Goal: Navigation & Orientation: Understand site structure

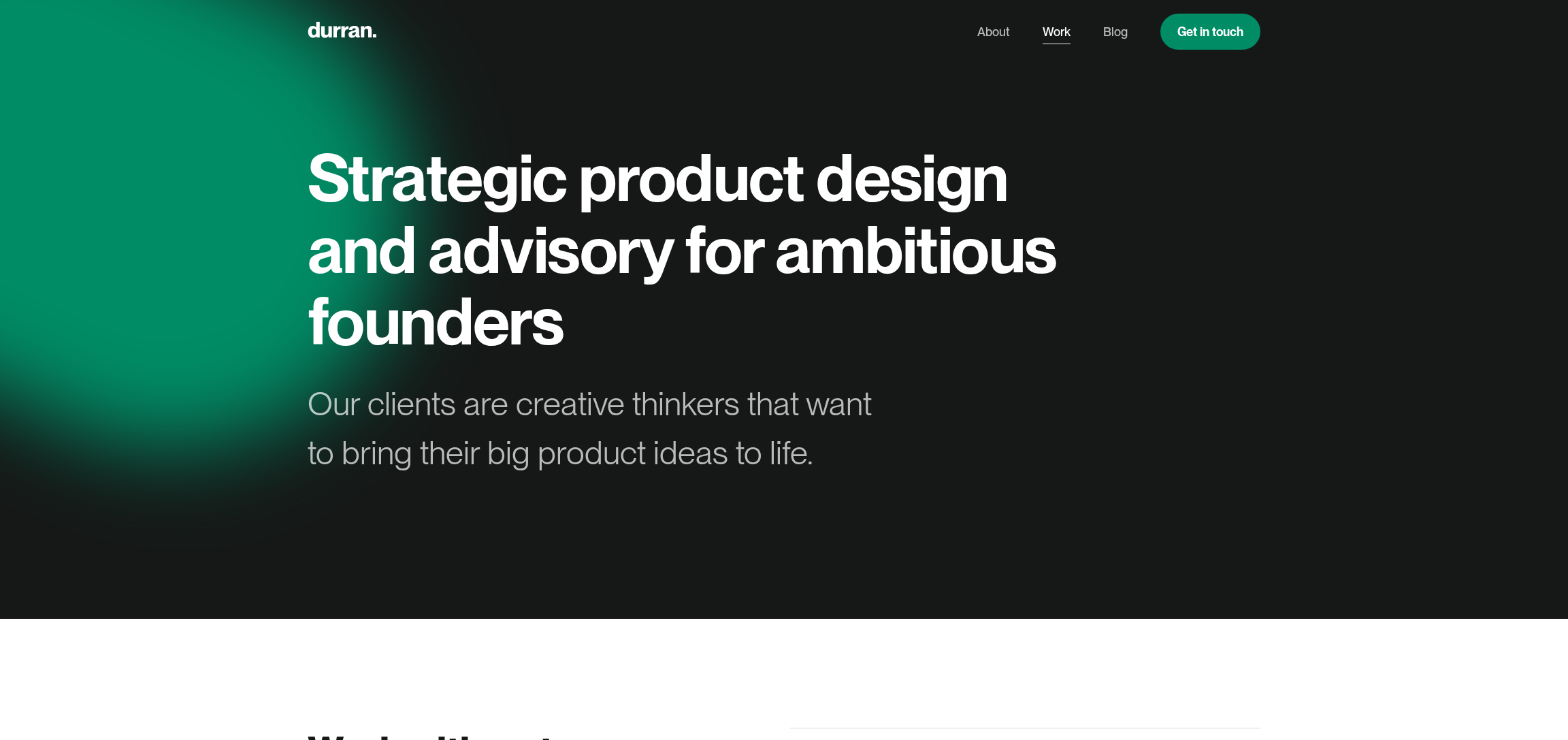
click at [1058, 25] on link "Work" at bounding box center [1056, 32] width 28 height 26
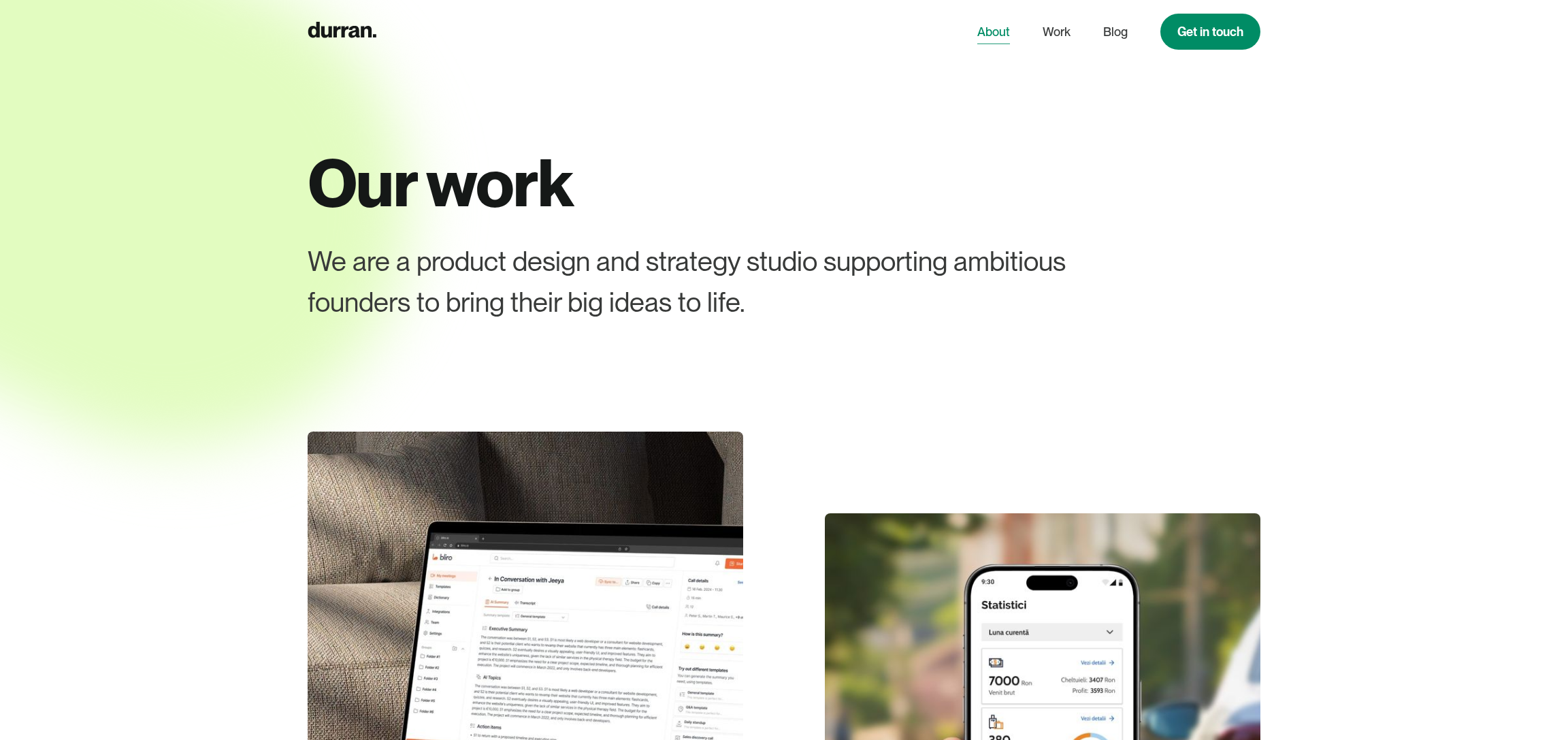
click at [998, 27] on link "About" at bounding box center [993, 32] width 32 height 26
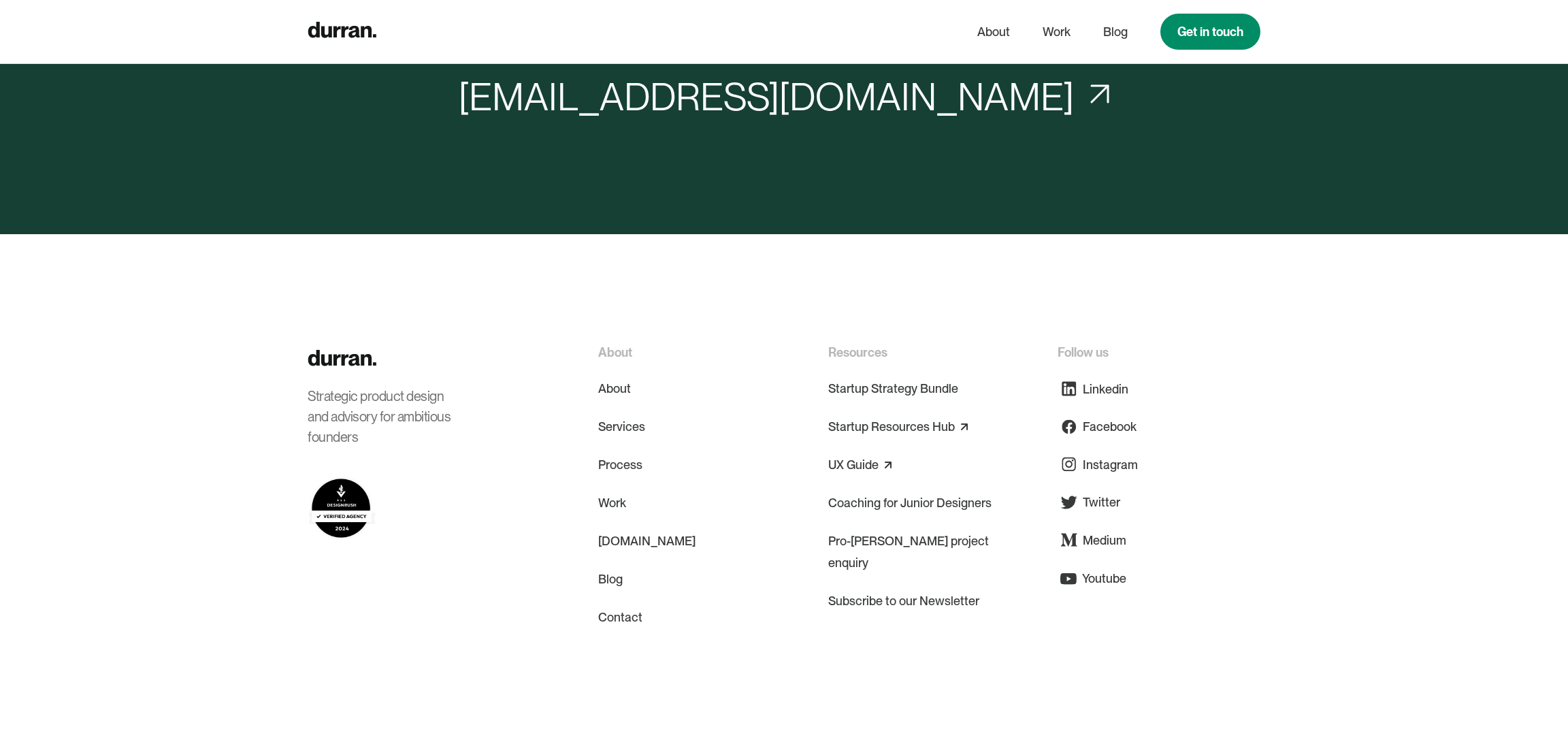
scroll to position [5785, 0]
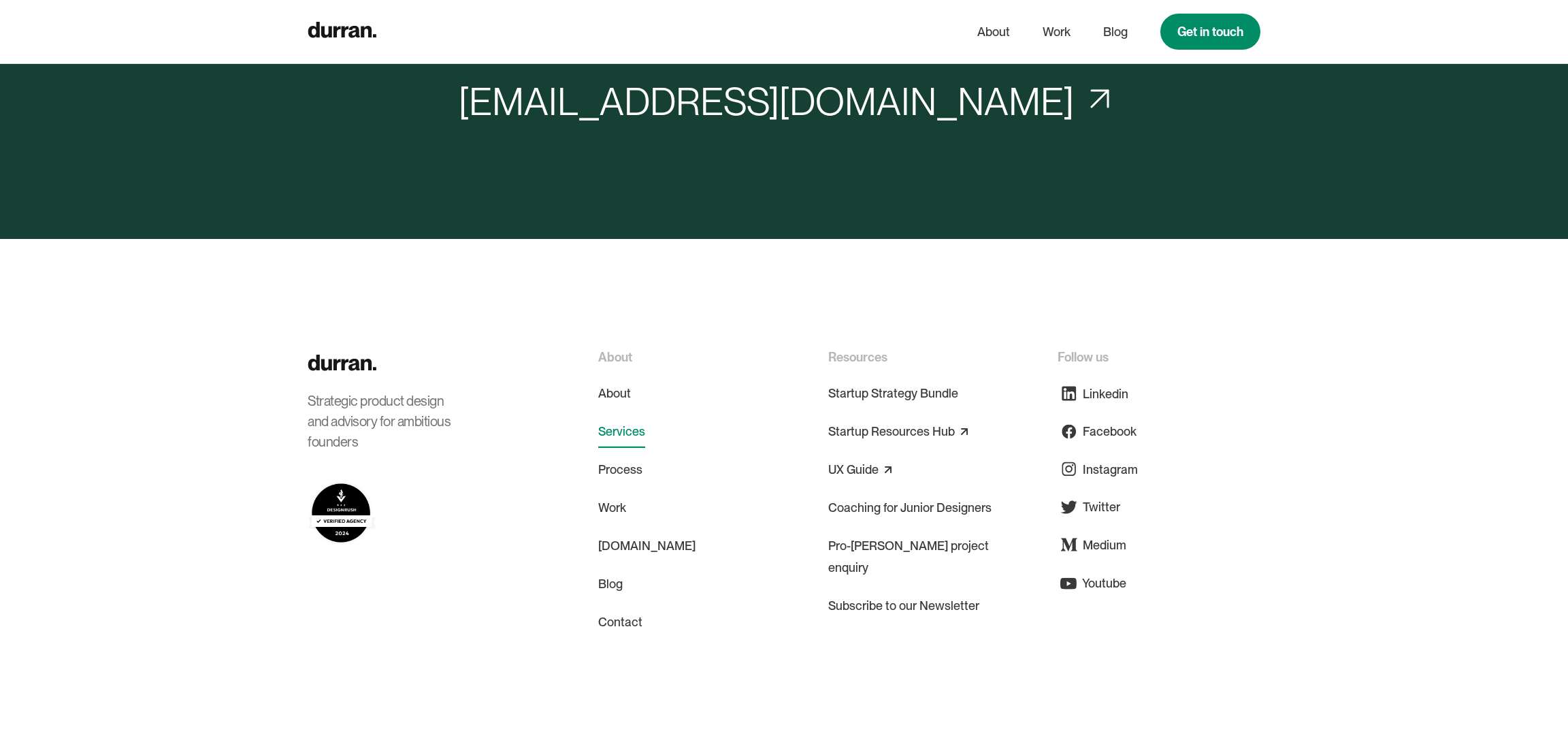
click at [611, 415] on link "Services" at bounding box center [621, 432] width 47 height 32
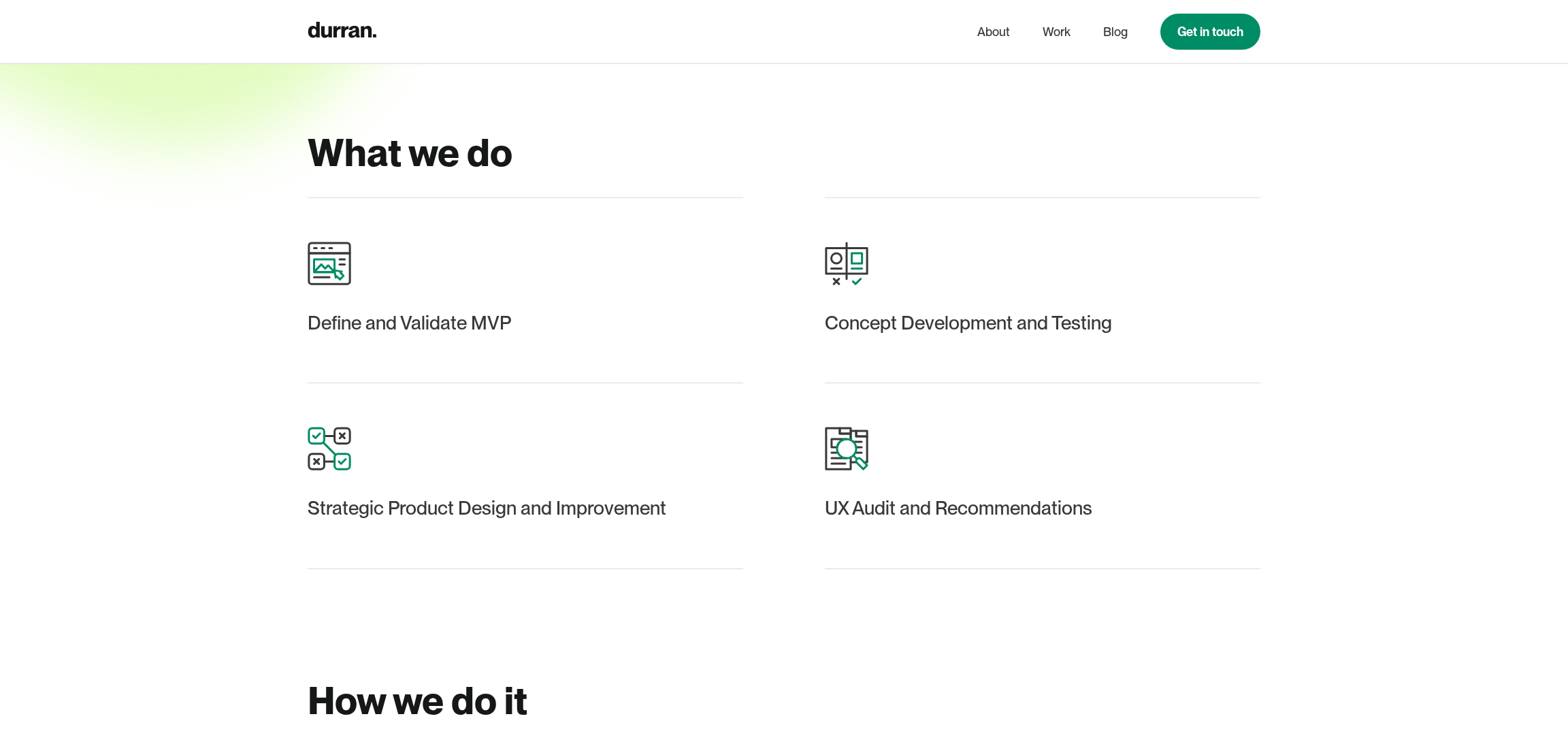
scroll to position [300, 0]
click at [978, 332] on div "Concept Development and Testing" at bounding box center [1043, 325] width 436 height 32
click at [996, 449] on div "UX Audit and Recommendations" at bounding box center [1043, 478] width 436 height 186
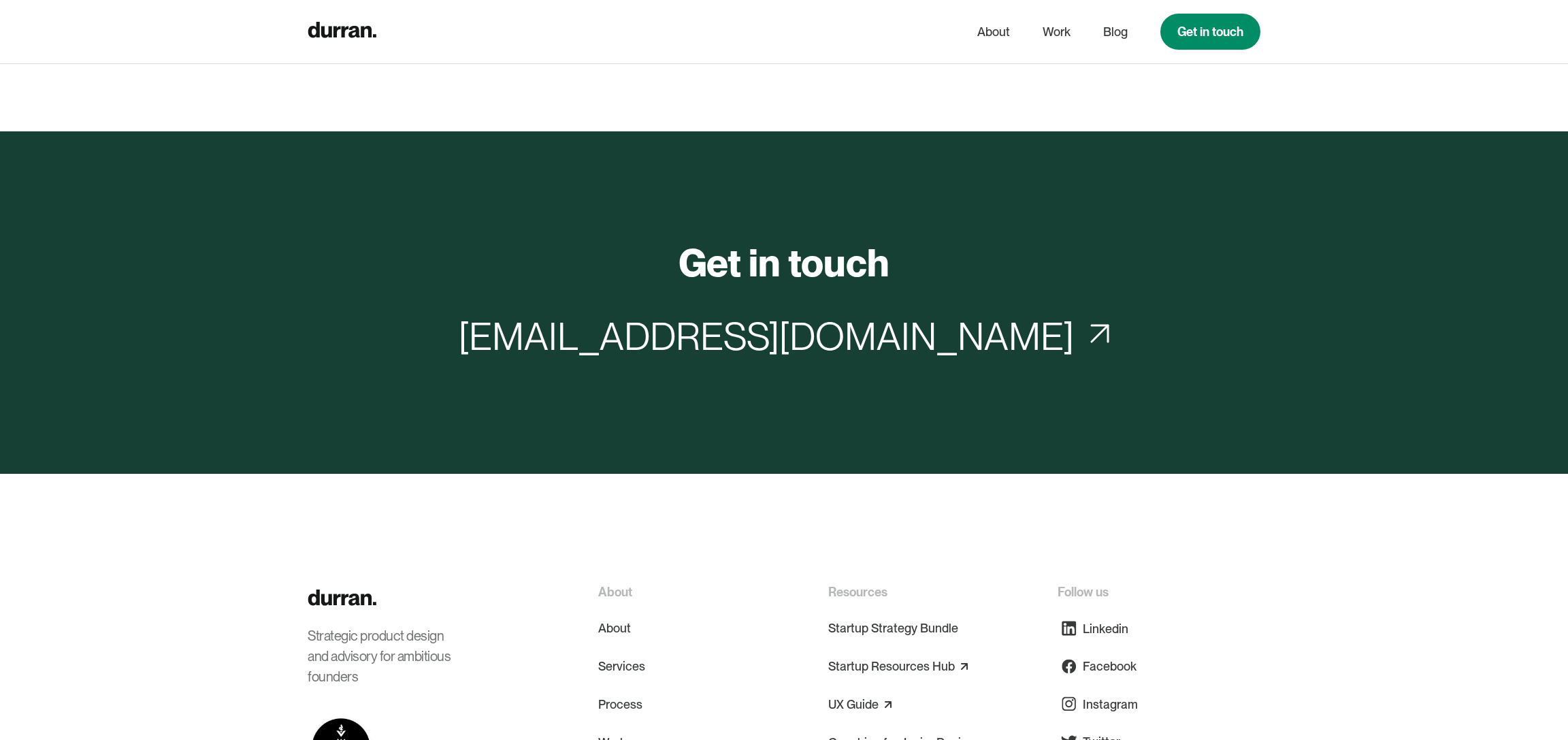
scroll to position [6880, 0]
